Goal: Task Accomplishment & Management: Manage account settings

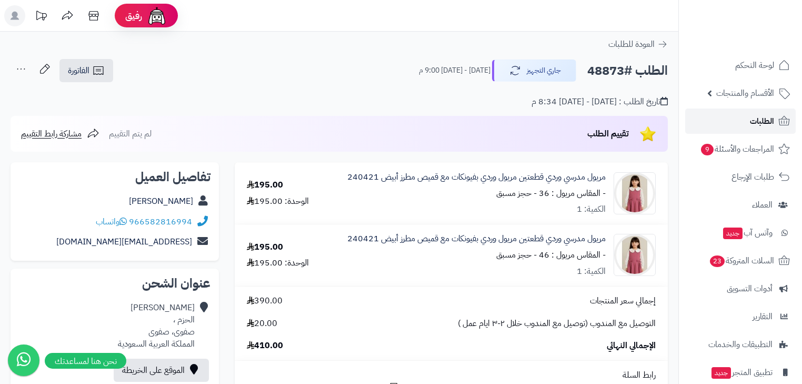
click at [745, 120] on link "الطلبات" at bounding box center [740, 120] width 111 height 25
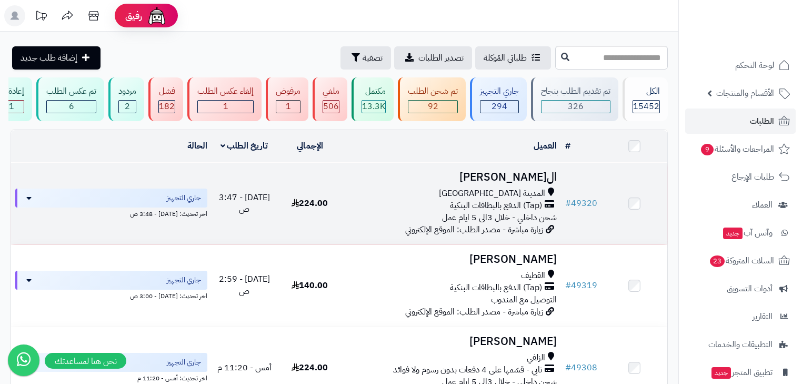
click at [537, 177] on h3 "ال[PERSON_NAME]" at bounding box center [452, 177] width 210 height 12
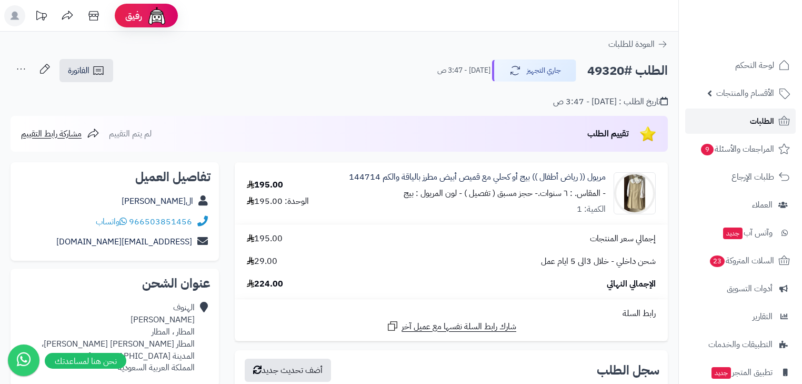
click at [765, 118] on span "الطلبات" at bounding box center [762, 121] width 24 height 15
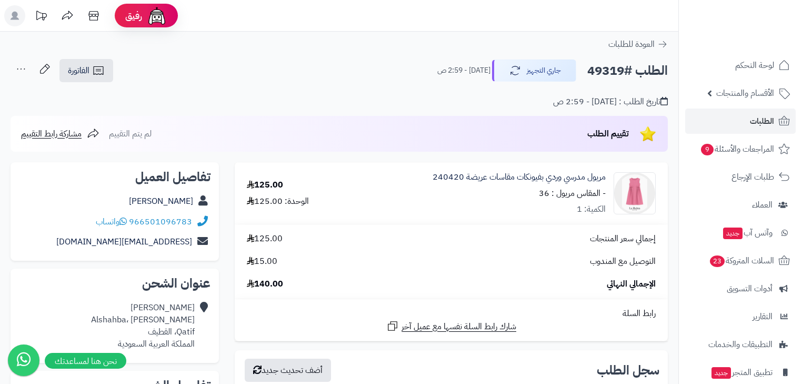
click at [17, 65] on icon at bounding box center [21, 68] width 21 height 21
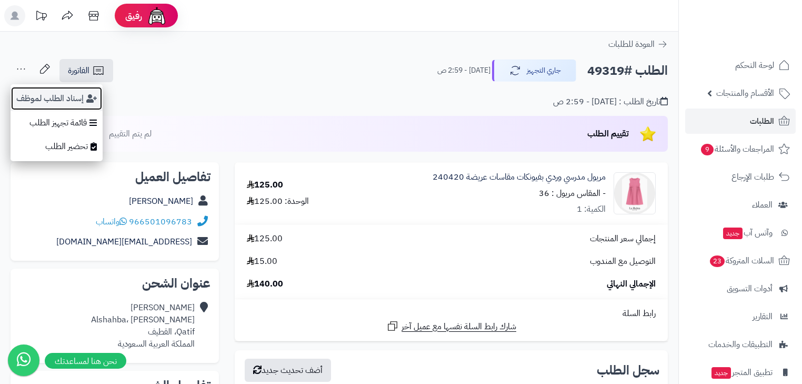
click at [42, 102] on button "إسناد الطلب لموظف" at bounding box center [57, 98] width 92 height 24
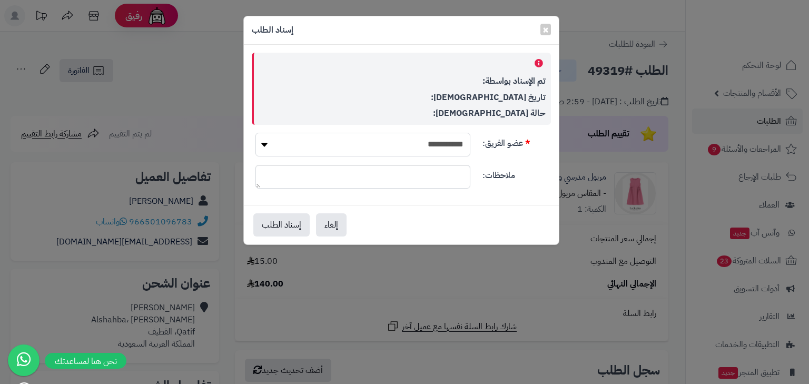
click at [420, 143] on select "**********" at bounding box center [362, 145] width 215 height 24
select select "*"
click at [255, 133] on select "**********" at bounding box center [362, 145] width 215 height 24
click at [290, 221] on button "إسناد الطلب" at bounding box center [281, 224] width 56 height 23
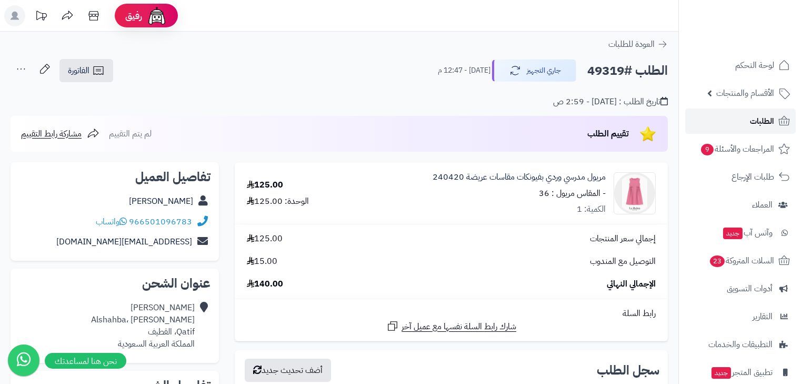
click at [767, 123] on span "الطلبات" at bounding box center [762, 121] width 24 height 15
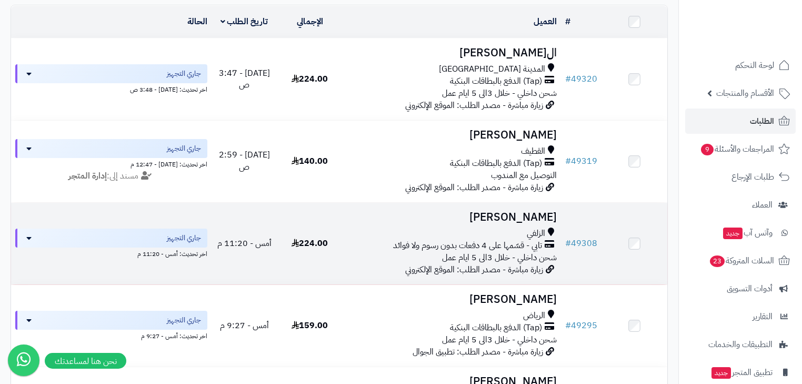
scroll to position [126, 0]
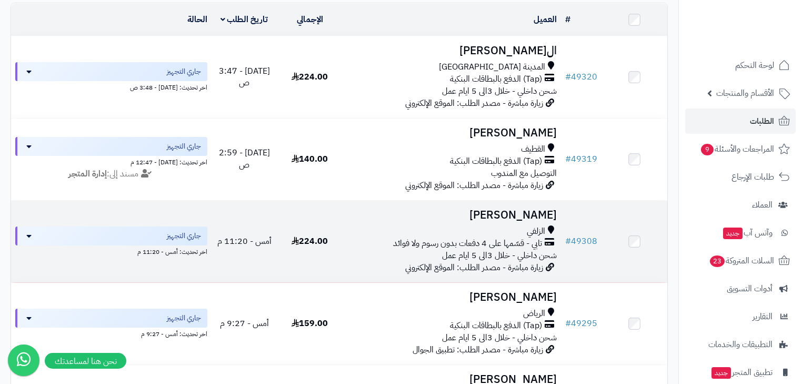
click at [541, 221] on h3 "[PERSON_NAME]" at bounding box center [452, 215] width 210 height 12
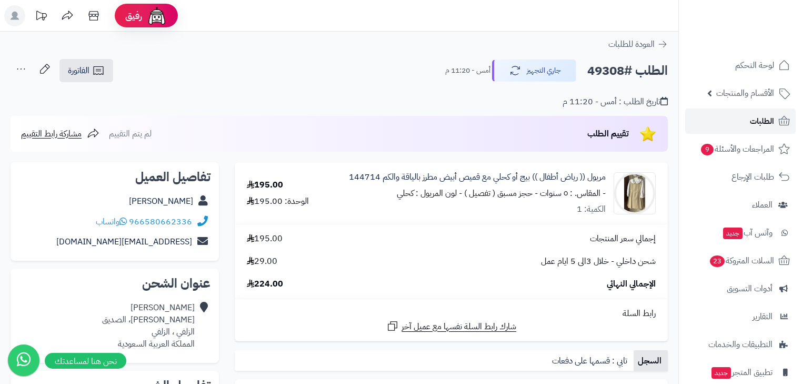
click at [749, 124] on link "الطلبات" at bounding box center [740, 120] width 111 height 25
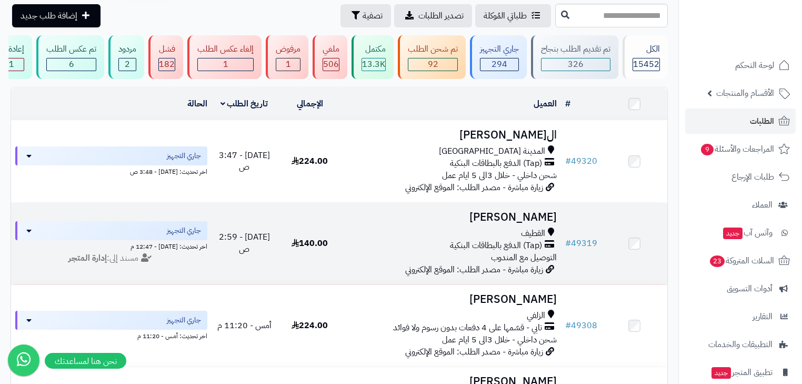
scroll to position [84, 0]
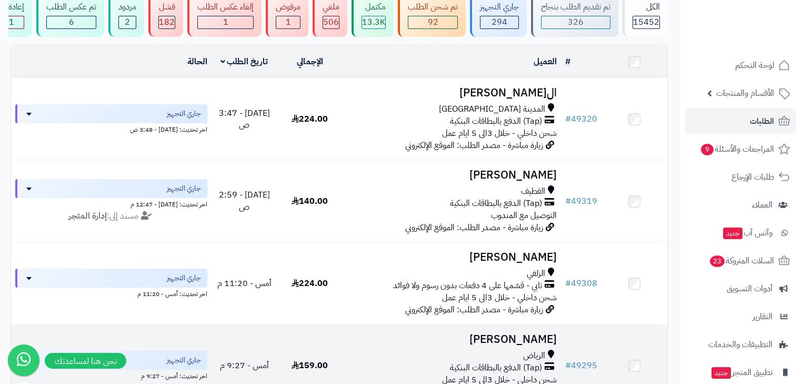
click at [526, 345] on h3 "انس زيدان" at bounding box center [452, 339] width 210 height 12
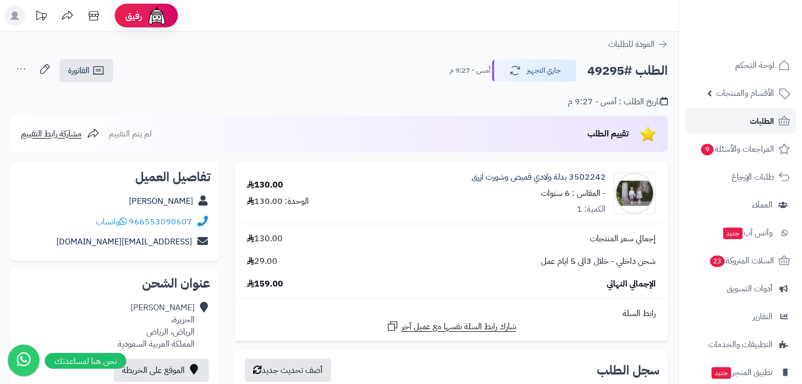
click at [752, 118] on span "الطلبات" at bounding box center [762, 121] width 24 height 15
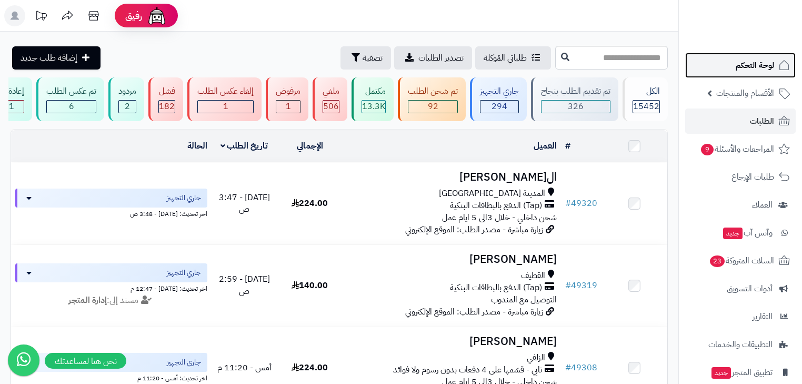
click at [752, 62] on span "لوحة التحكم" at bounding box center [755, 65] width 38 height 15
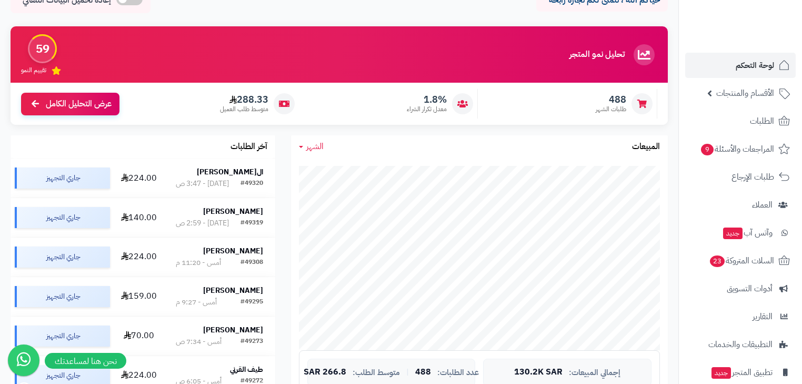
scroll to position [211, 0]
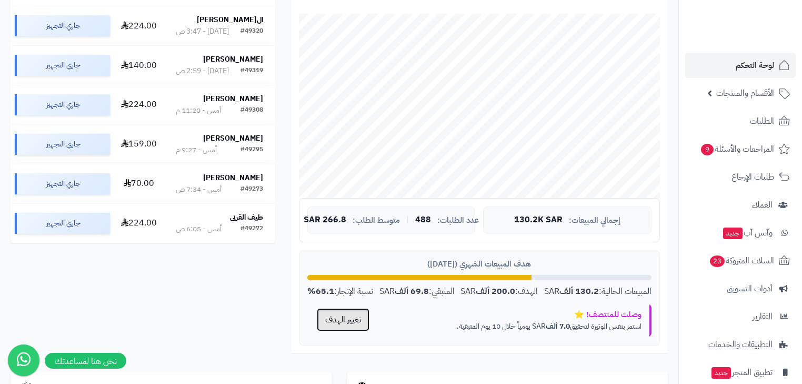
click at [345, 321] on button "تغيير الهدف" at bounding box center [343, 319] width 53 height 23
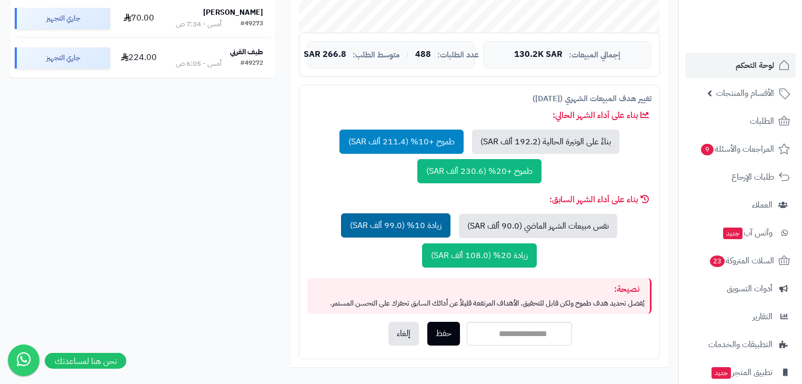
scroll to position [379, 0]
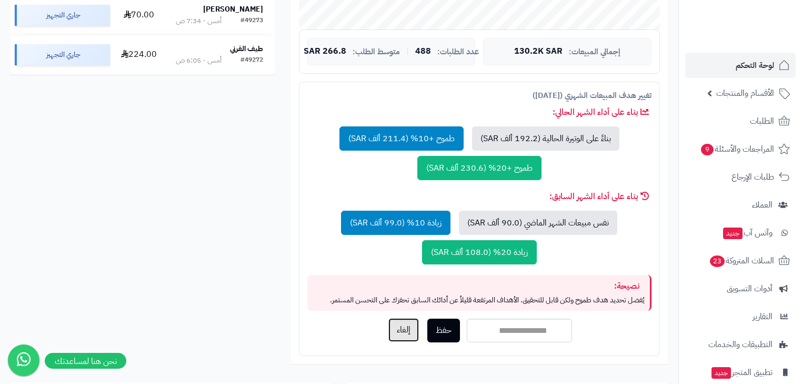
click at [393, 326] on button "إلغاء" at bounding box center [403, 330] width 31 height 24
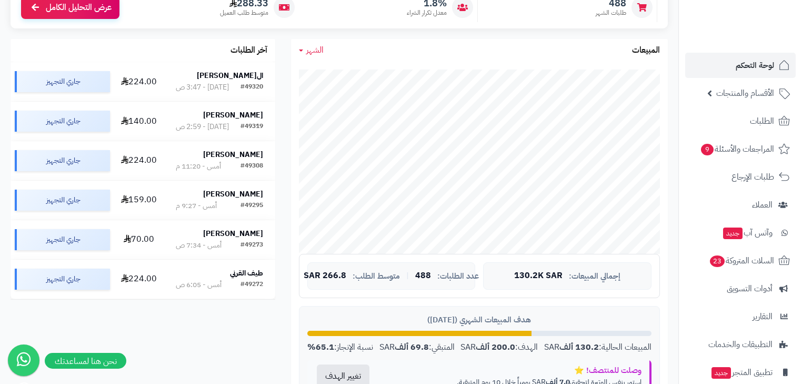
scroll to position [0, 0]
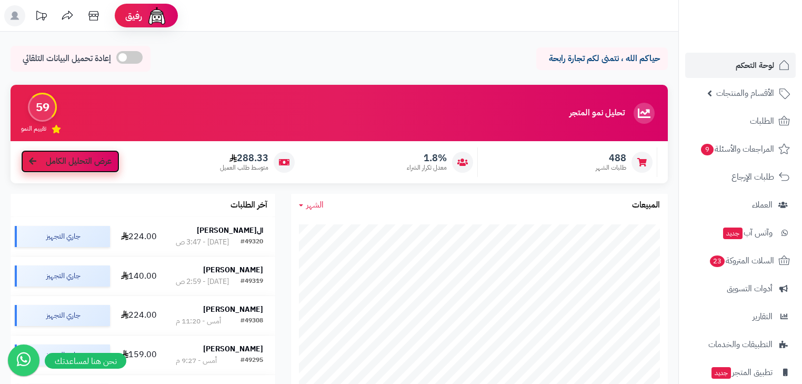
click at [74, 162] on span "عرض التحليل الكامل" at bounding box center [79, 161] width 66 height 12
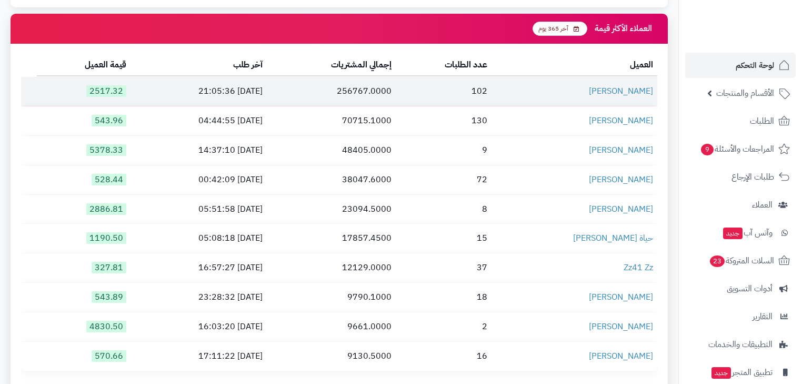
scroll to position [1558, 0]
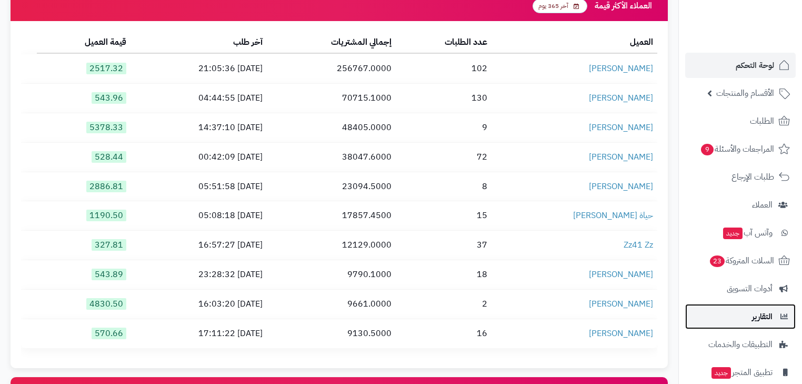
click at [743, 323] on link "التقارير" at bounding box center [740, 316] width 111 height 25
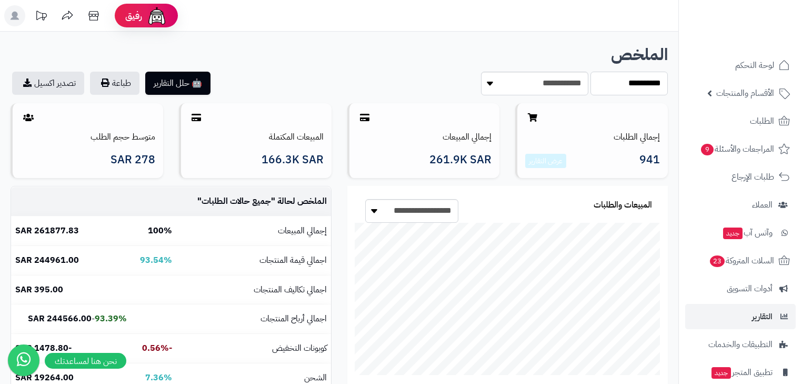
click at [627, 87] on select "**********" at bounding box center [629, 84] width 77 height 24
select select "*****"
click at [591, 72] on select "**********" at bounding box center [629, 84] width 77 height 24
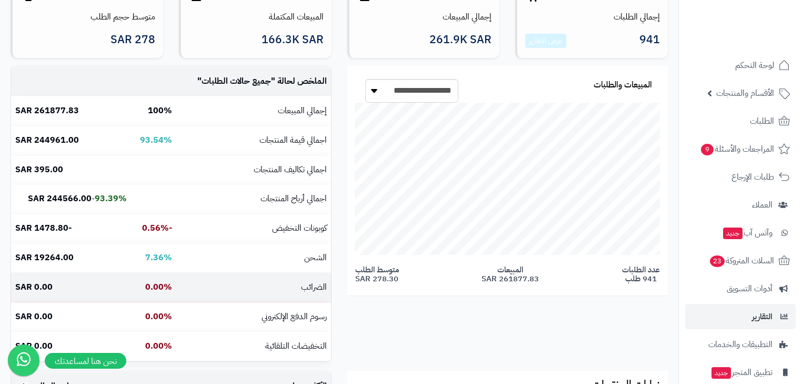
scroll to position [241, 0]
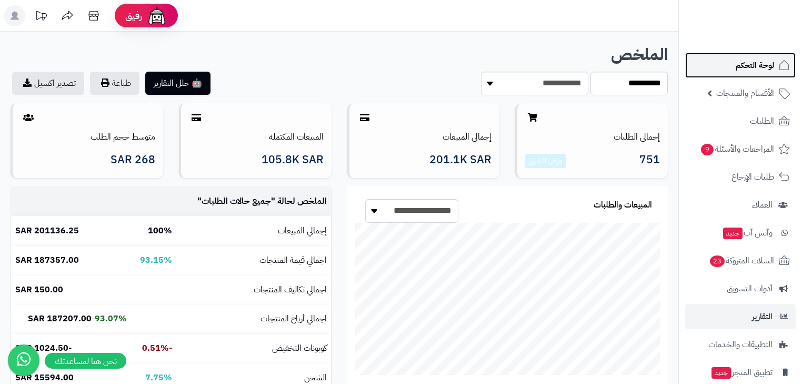
click at [763, 69] on span "لوحة التحكم" at bounding box center [755, 65] width 38 height 15
